Goal: Find specific page/section: Find specific page/section

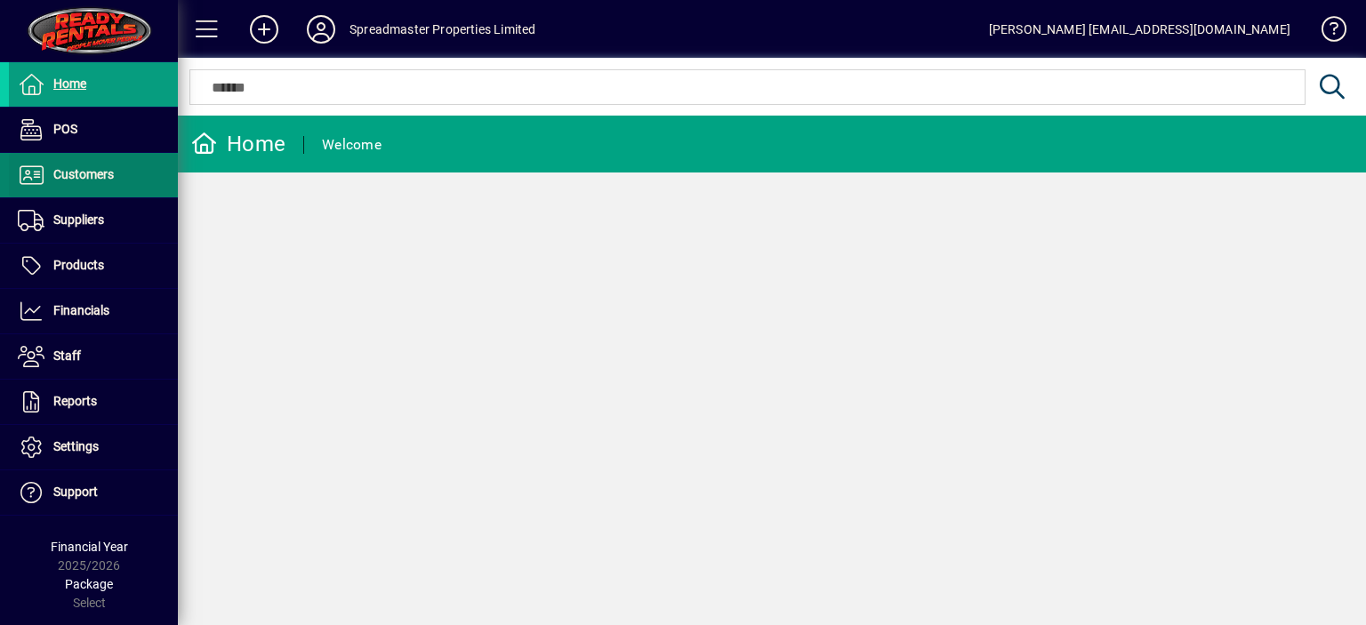
click at [91, 173] on span "Customers" at bounding box center [83, 174] width 60 height 14
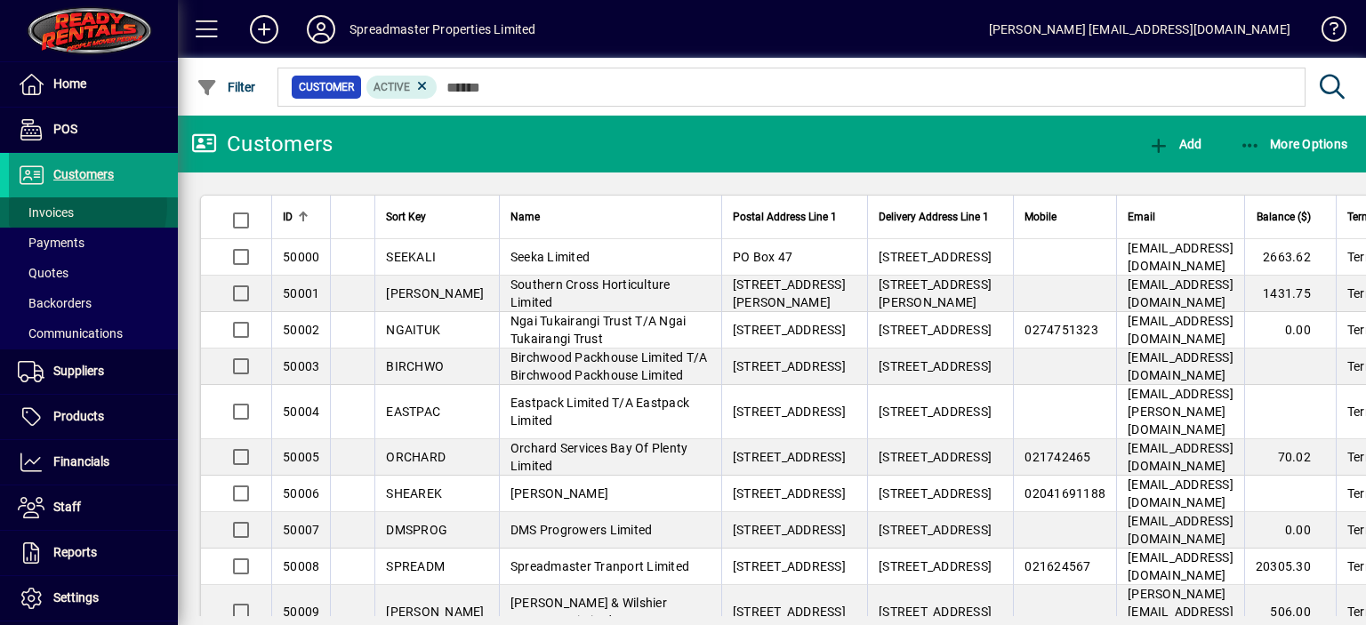
click at [68, 205] on span "Invoices" at bounding box center [46, 212] width 56 height 14
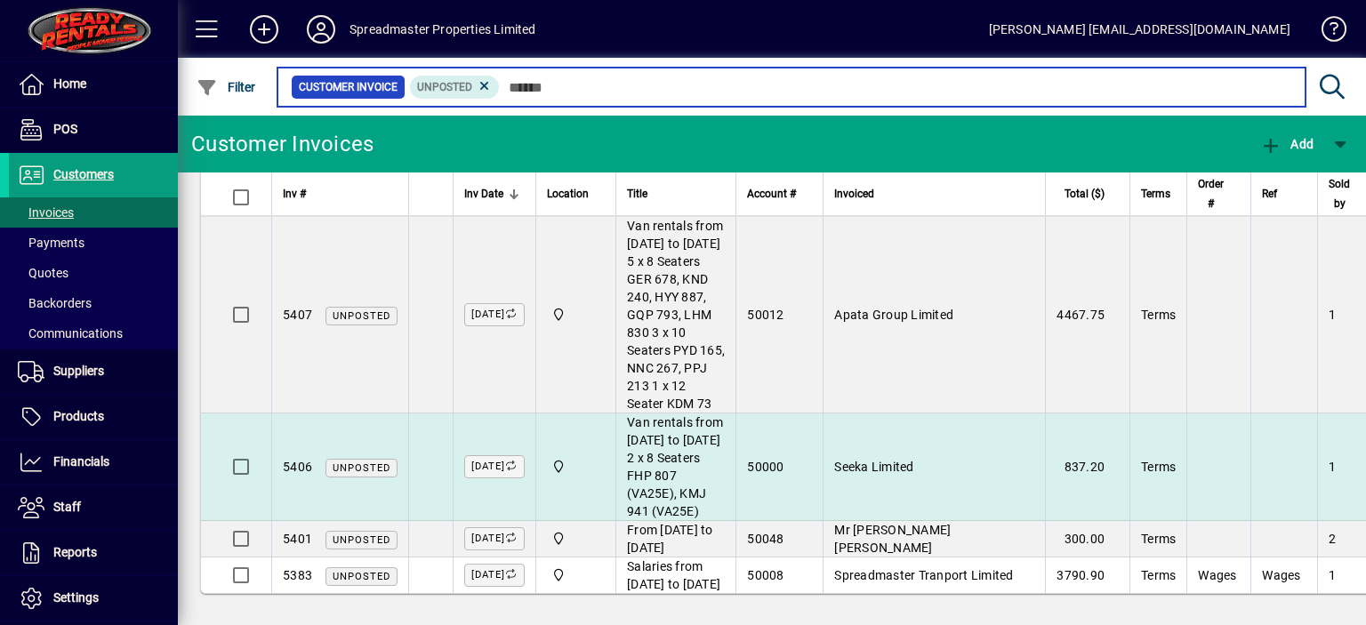
scroll to position [1003, 0]
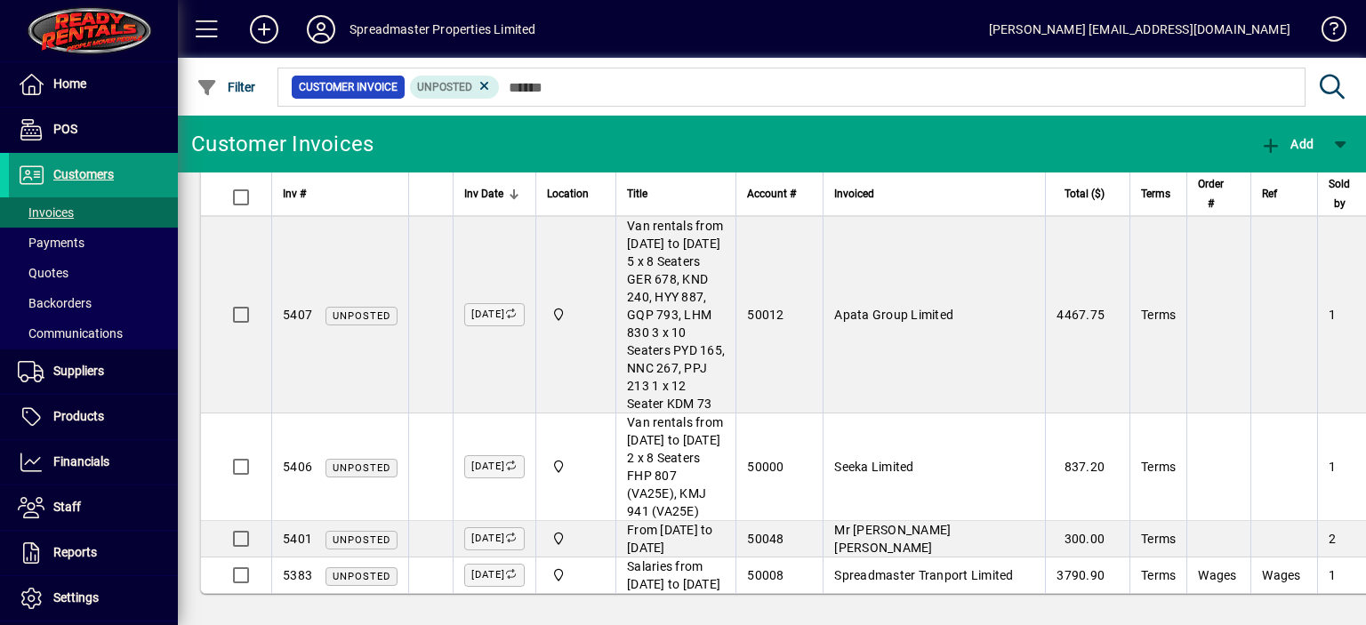
click at [93, 173] on span "Customers" at bounding box center [83, 174] width 60 height 14
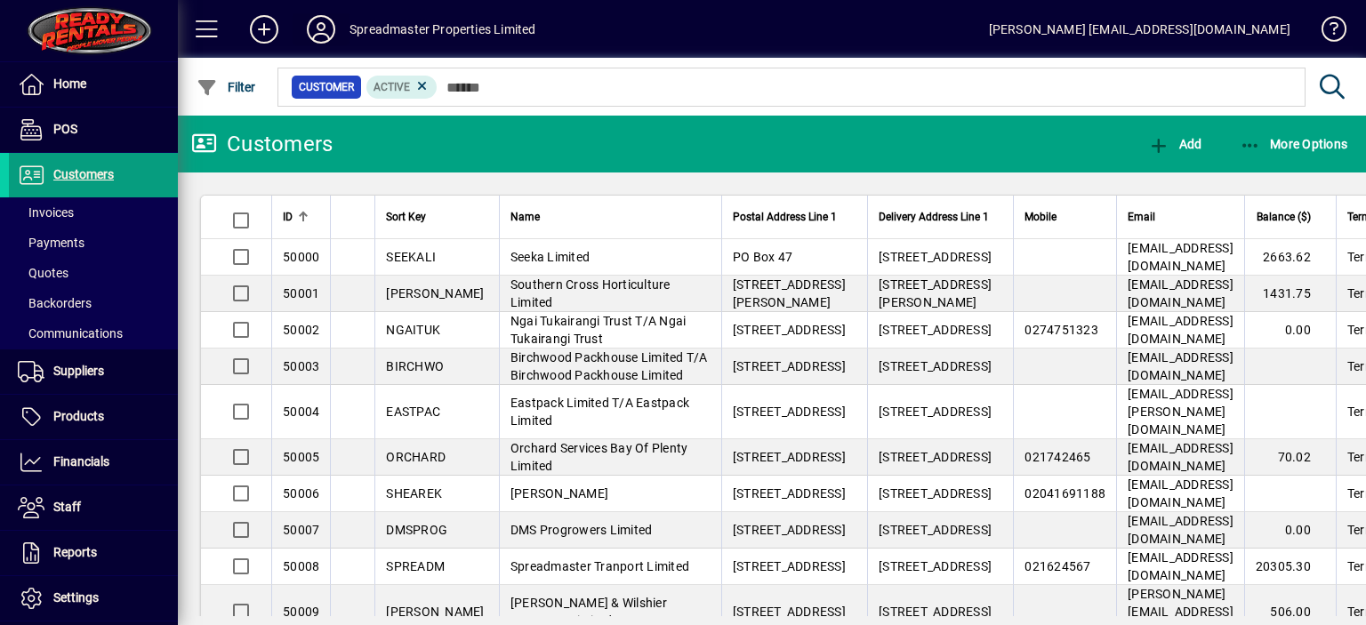
click at [318, 33] on icon at bounding box center [321, 29] width 36 height 28
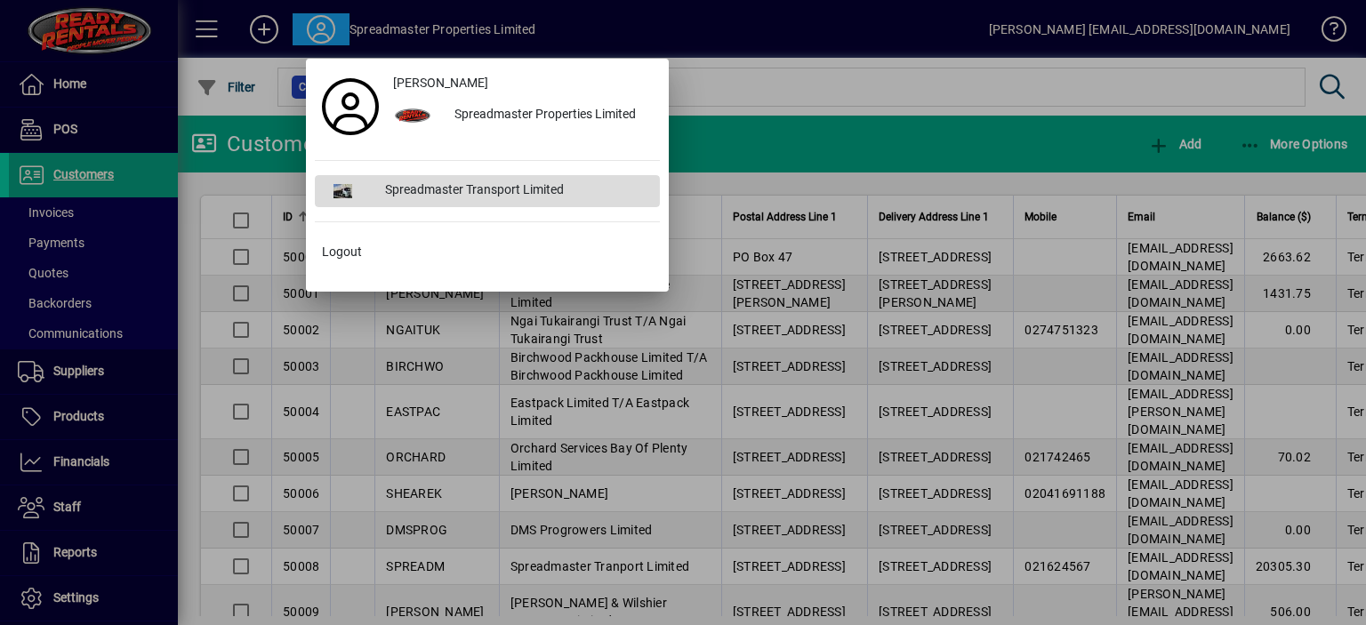
click at [427, 184] on div "Spreadmaster Transport Limited" at bounding box center [515, 191] width 289 height 32
